Goal: Task Accomplishment & Management: Manage account settings

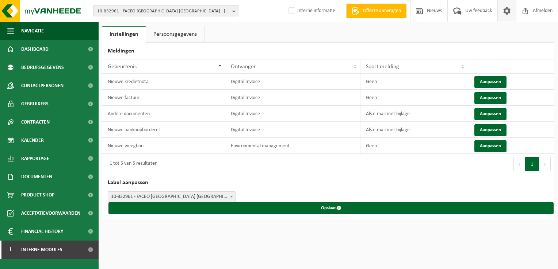
click at [176, 12] on span "10-832961 - FACEO [GEOGRAPHIC_DATA] [GEOGRAPHIC_DATA] - [GEOGRAPHIC_DATA]" at bounding box center [163, 11] width 132 height 11
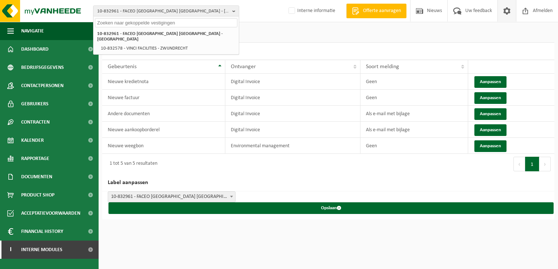
paste input "10-843640"
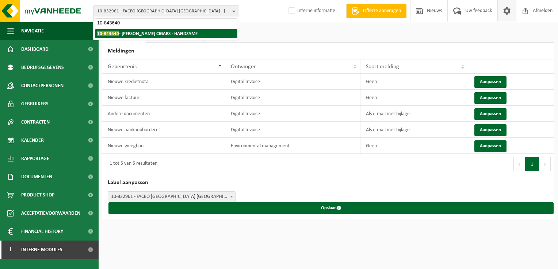
type input "10-843640"
click at [146, 35] on strong "10-843640 - [PERSON_NAME] CIGARS - HANDZAME" at bounding box center [147, 33] width 100 height 5
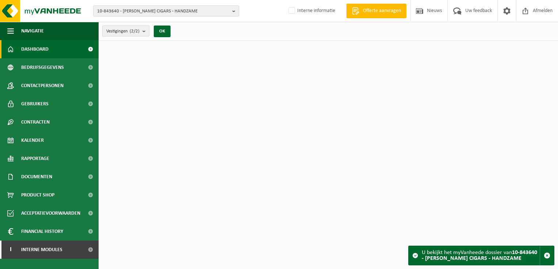
click at [145, 34] on b "submit" at bounding box center [145, 31] width 7 height 10
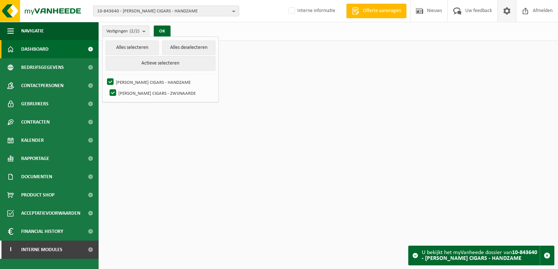
click at [500, 12] on link at bounding box center [506, 11] width 19 height 22
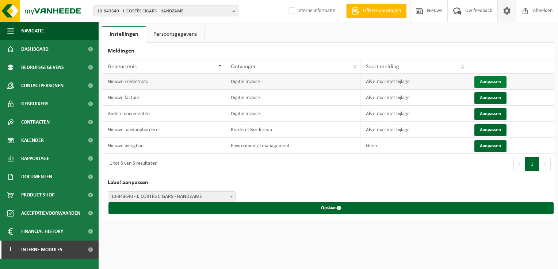
click at [488, 80] on button "Aanpassen" at bounding box center [490, 82] width 32 height 12
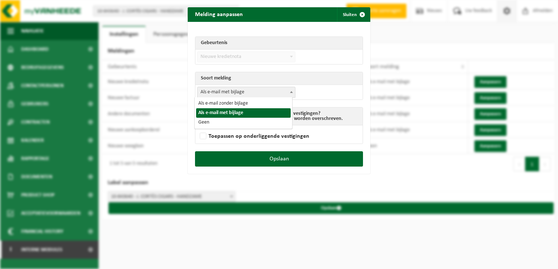
click at [234, 92] on span "Als e-mail met bijlage" at bounding box center [246, 92] width 97 height 10
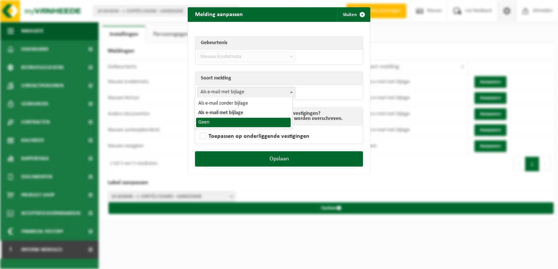
drag, startPoint x: 219, startPoint y: 121, endPoint x: 226, endPoint y: 126, distance: 8.6
select select "1"
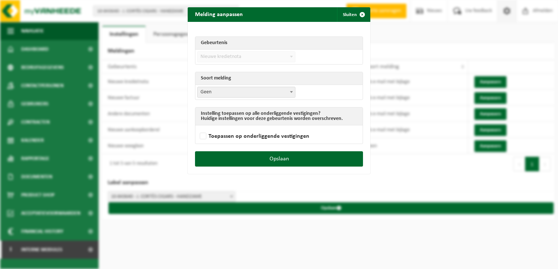
click at [293, 166] on div "Opslaan" at bounding box center [279, 163] width 183 height 23
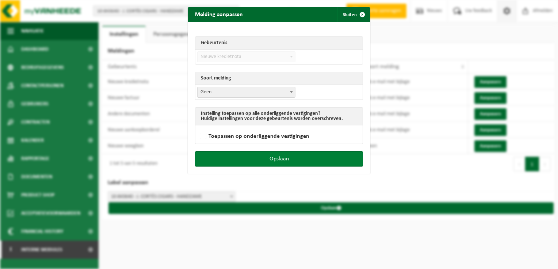
click at [288, 160] on button "Opslaan" at bounding box center [279, 159] width 168 height 15
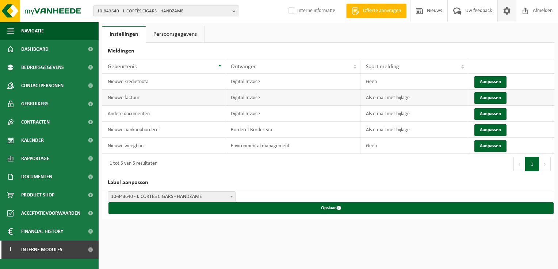
drag, startPoint x: 483, startPoint y: 99, endPoint x: 462, endPoint y: 100, distance: 21.5
click at [483, 99] on button "Aanpassen" at bounding box center [490, 98] width 32 height 12
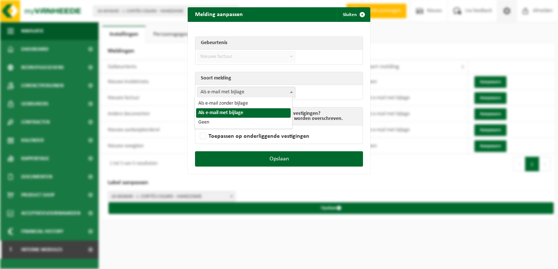
click at [234, 88] on span "Als e-mail met bijlage" at bounding box center [246, 92] width 97 height 10
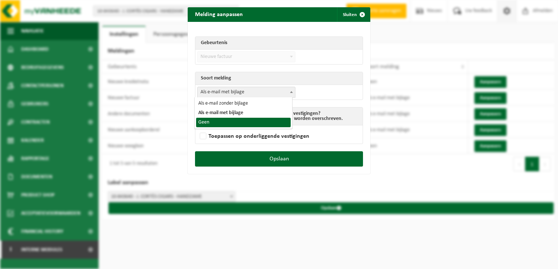
select select "1"
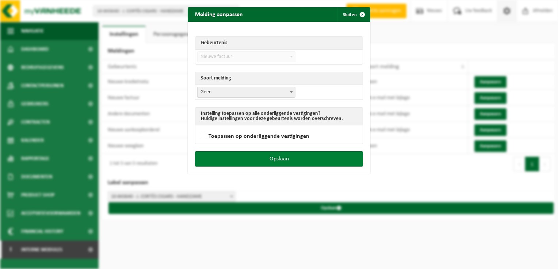
click at [317, 165] on button "Opslaan" at bounding box center [279, 159] width 168 height 15
